Goal: Navigation & Orientation: Find specific page/section

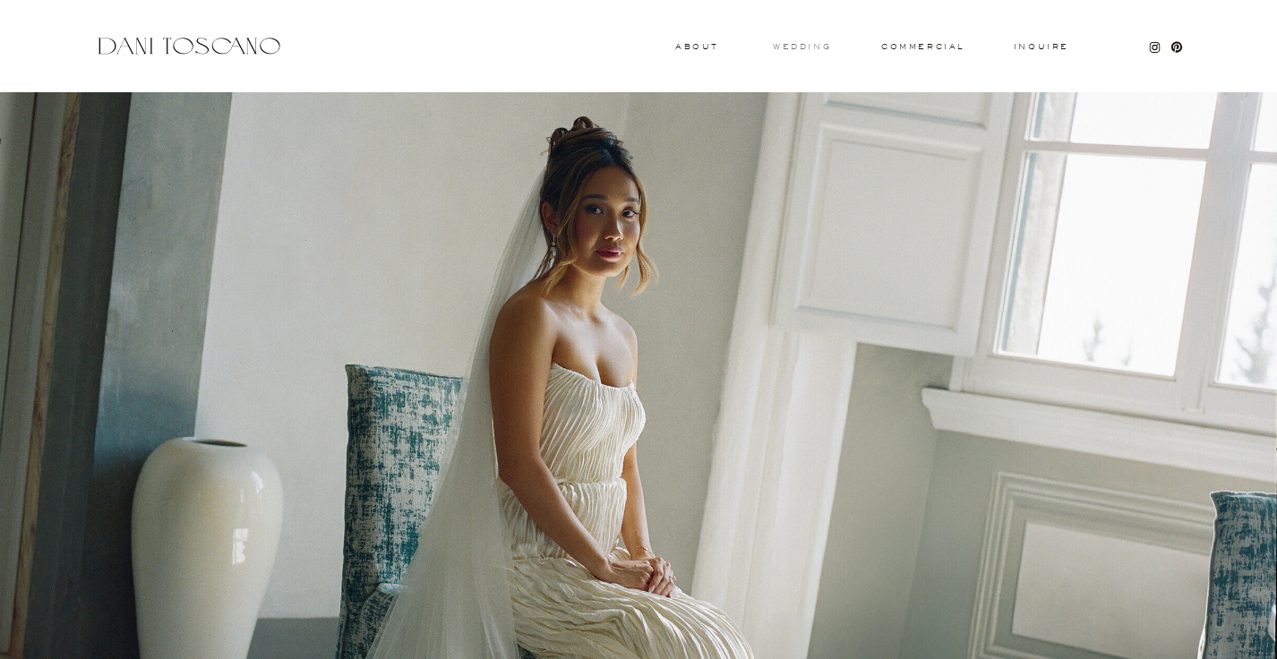
click at [810, 44] on h3 "wedding" at bounding box center [802, 46] width 58 height 6
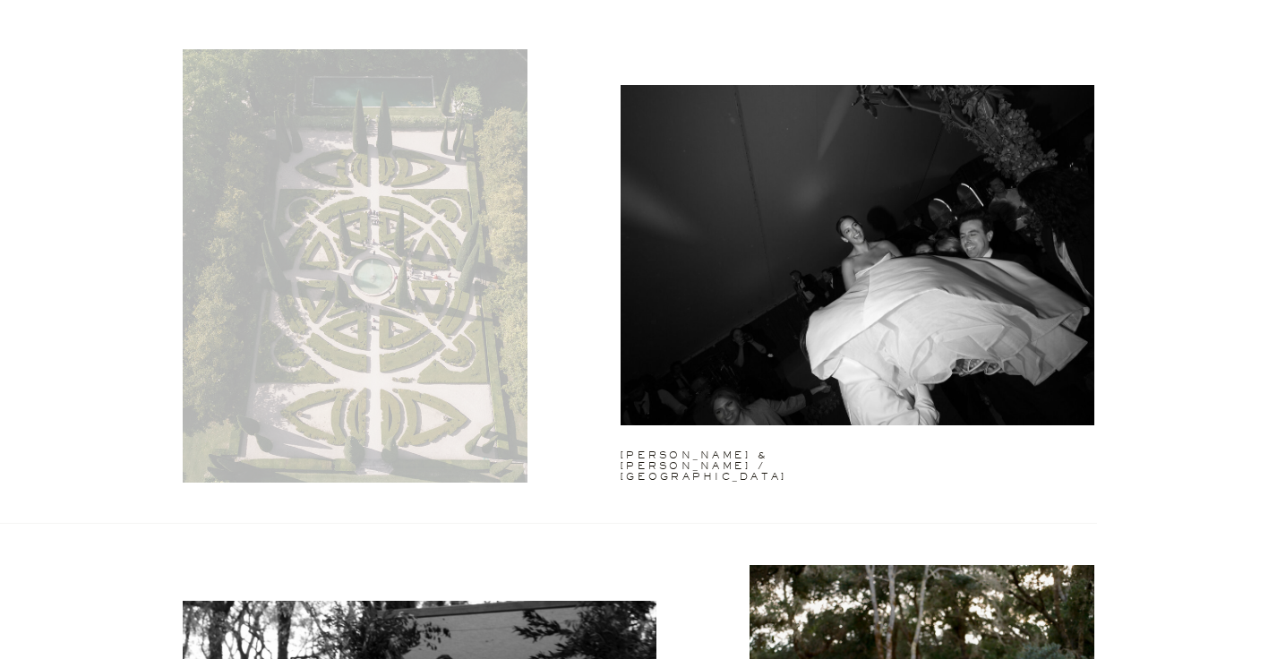
scroll to position [2452, 0]
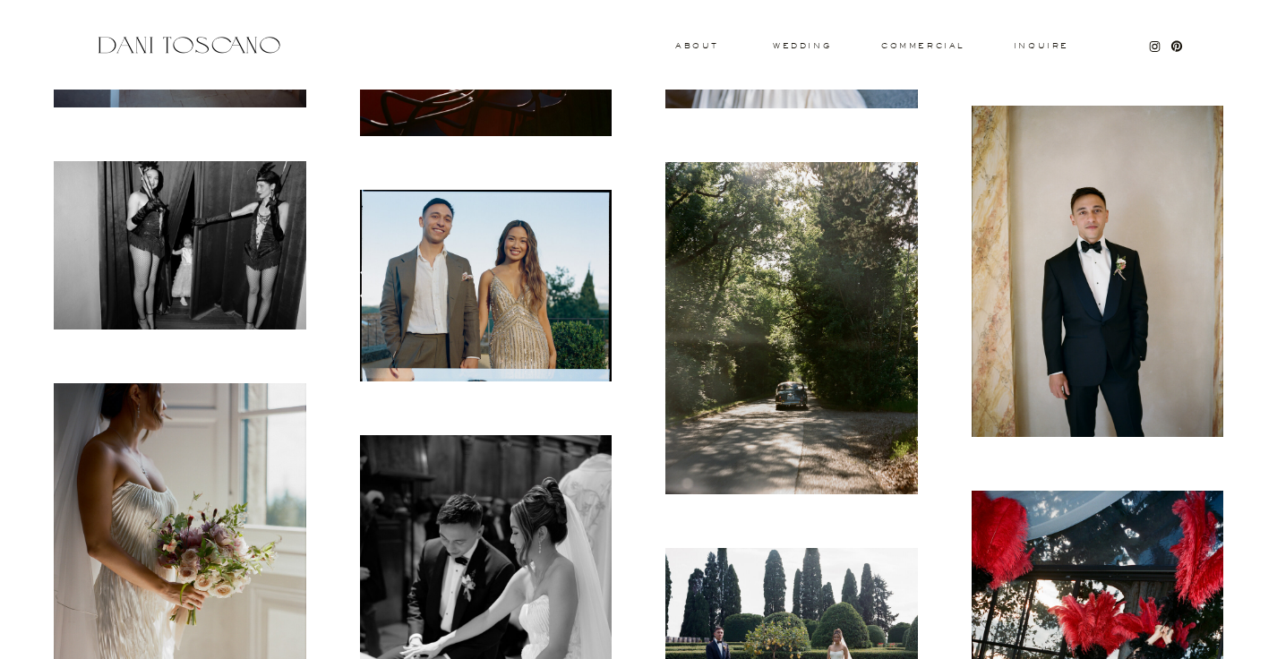
scroll to position [6135, 0]
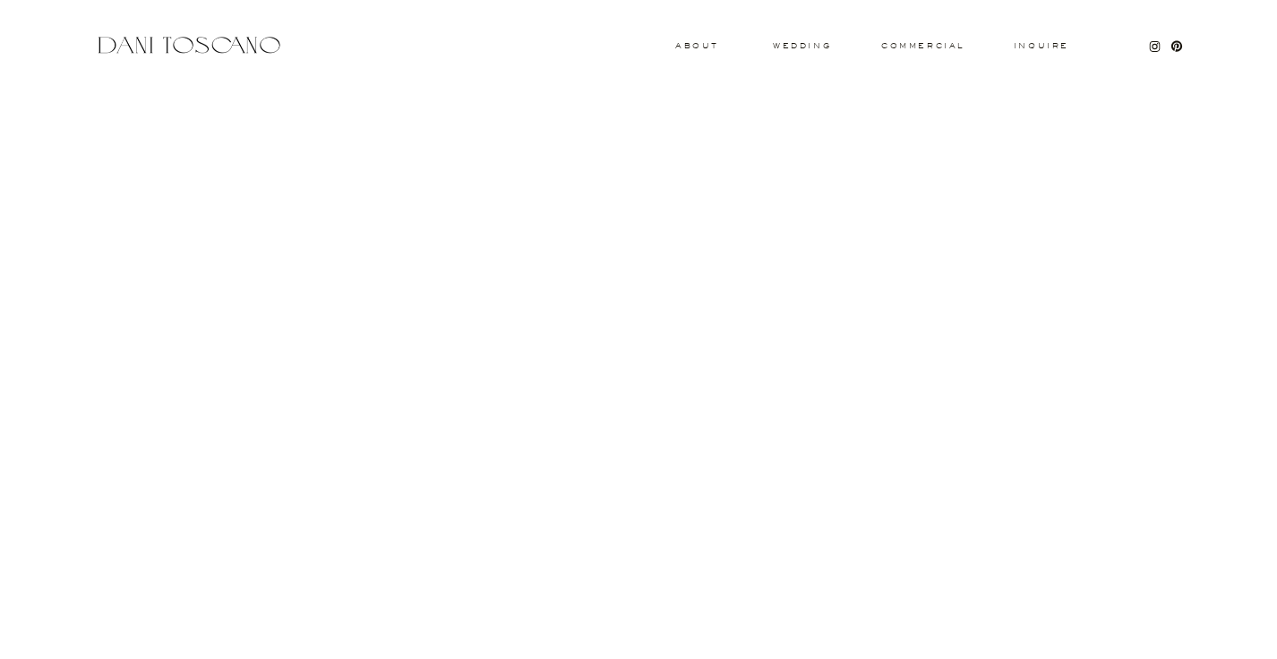
scroll to position [10817, 0]
